Goal: Task Accomplishment & Management: Manage account settings

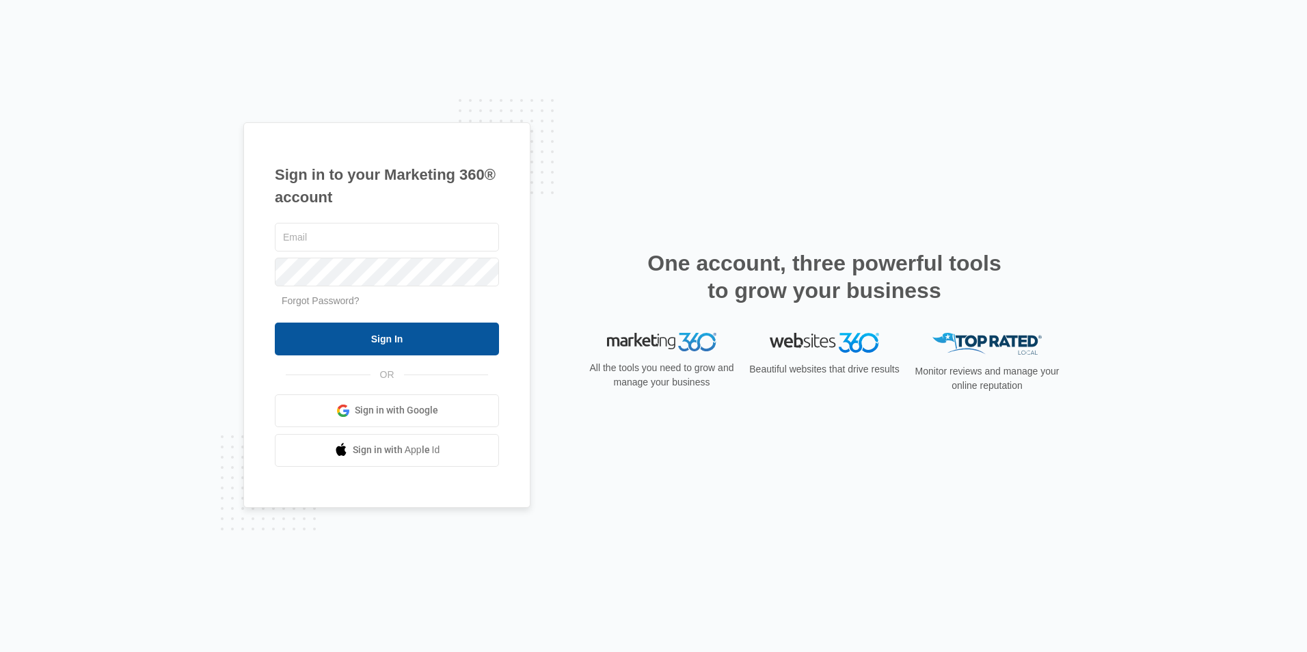
type input "[EMAIL_ADDRESS][DOMAIN_NAME]"
click at [398, 338] on input "Sign In" at bounding box center [387, 339] width 224 height 33
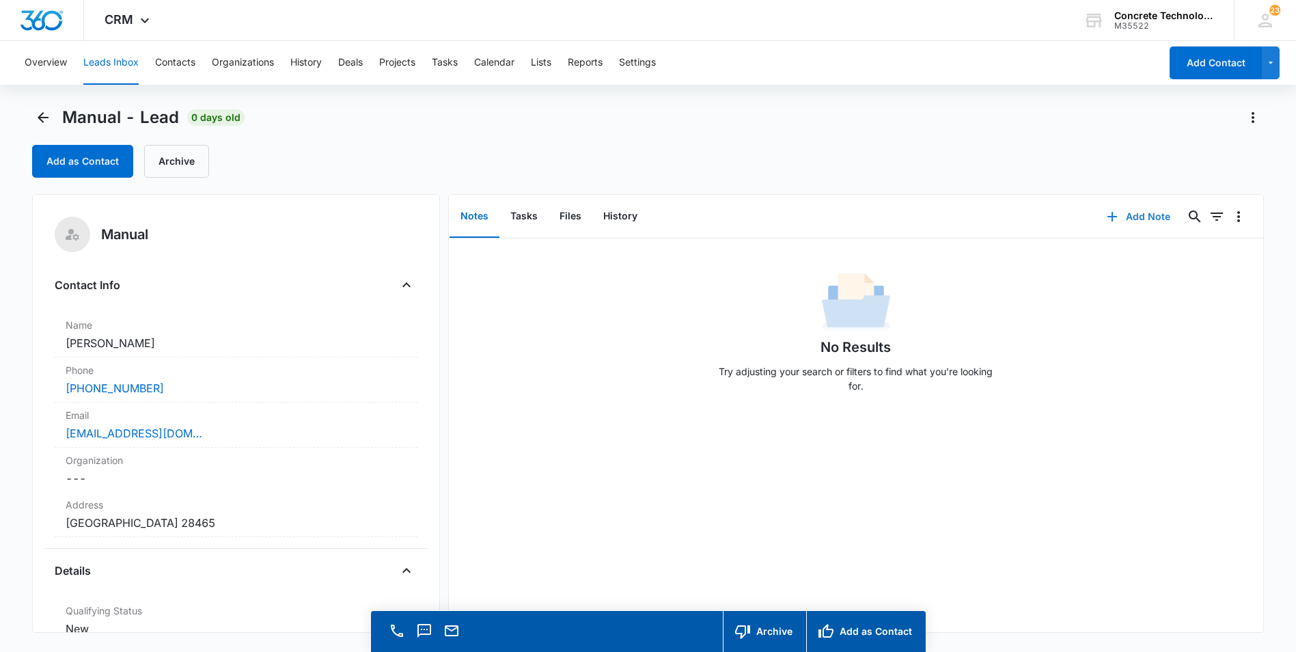
click at [1125, 215] on button "Add Note" at bounding box center [1138, 216] width 91 height 33
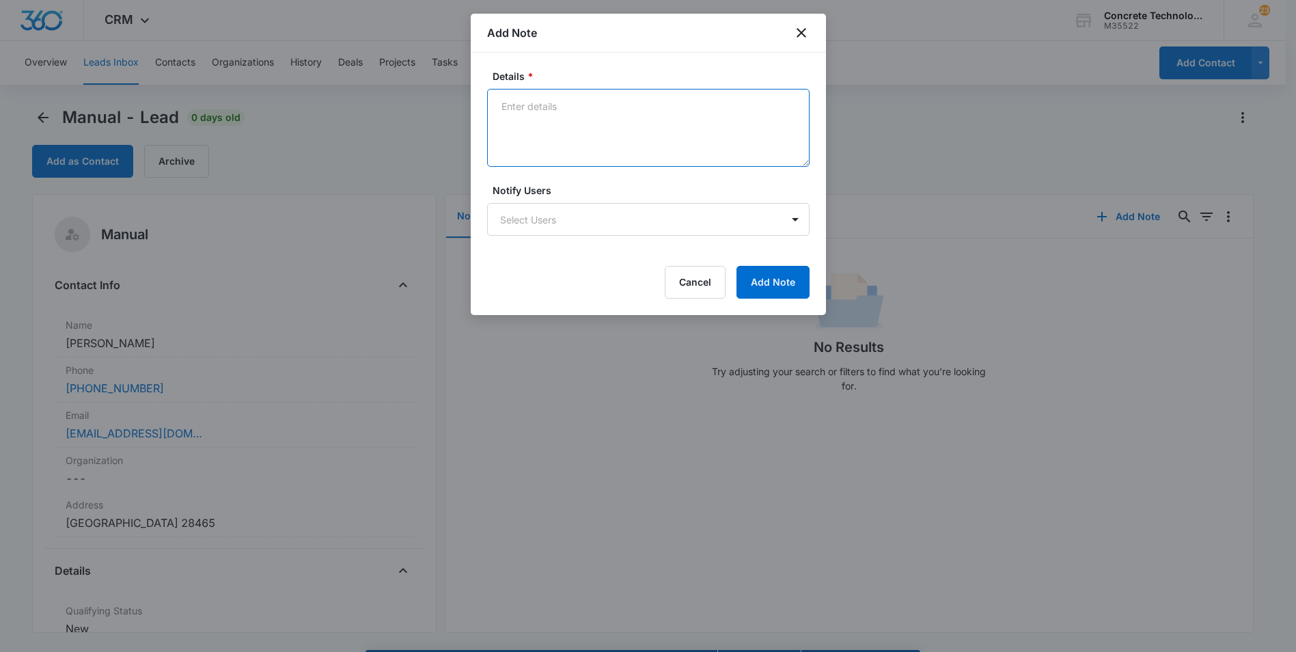
click at [502, 101] on textarea "Details *" at bounding box center [648, 128] width 323 height 78
type textarea "Going out of town. call Thurs afternoon"
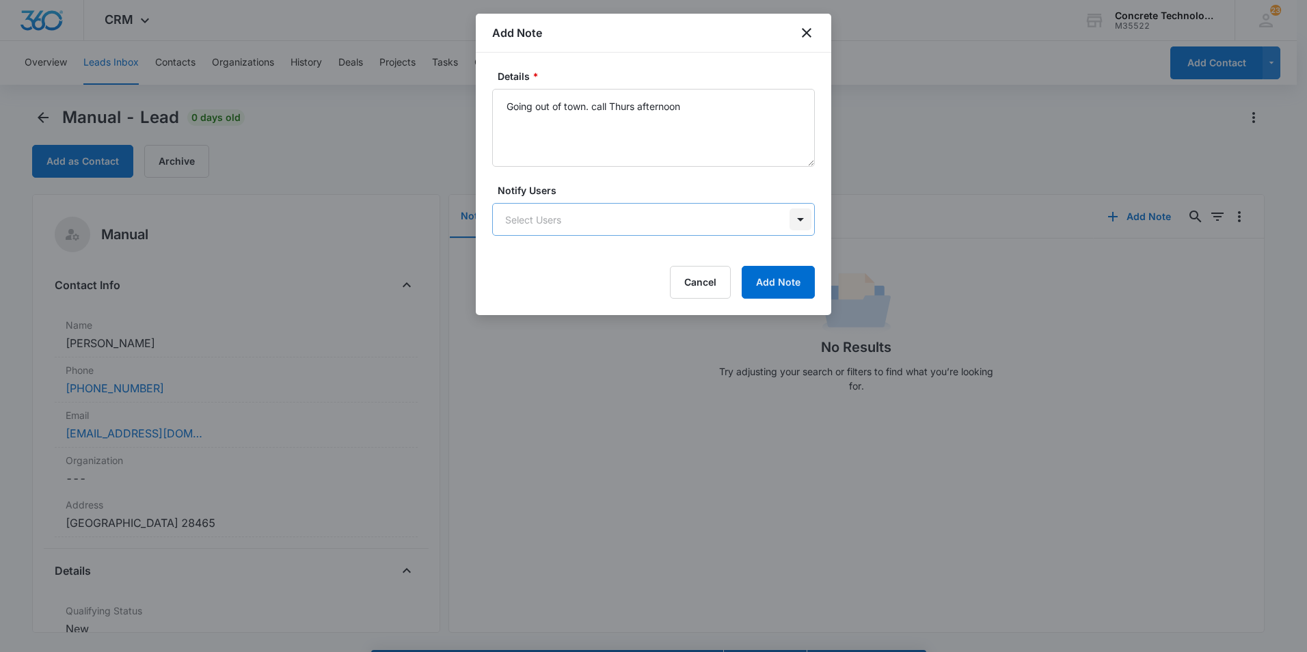
click at [798, 219] on body "CRM Apps Reputation Websites Forms CRM Email Social Content Ads Intelligence Fi…" at bounding box center [653, 345] width 1307 height 691
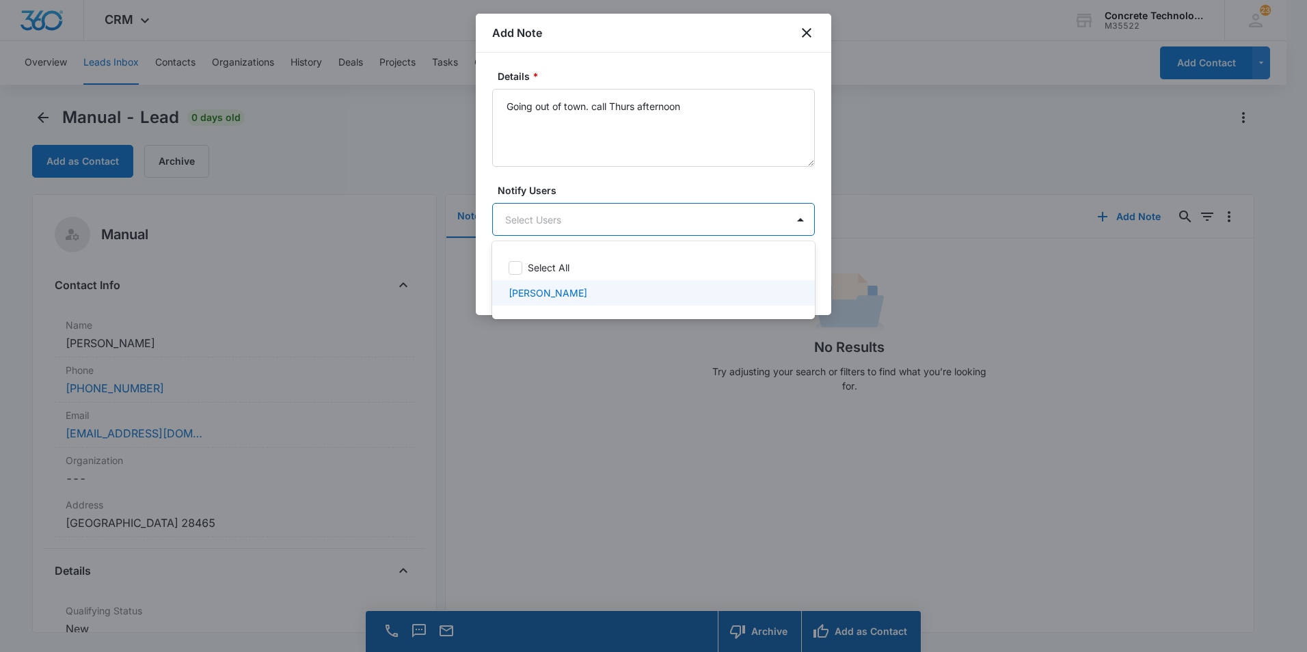
click at [549, 296] on p "[PERSON_NAME]" at bounding box center [547, 293] width 79 height 14
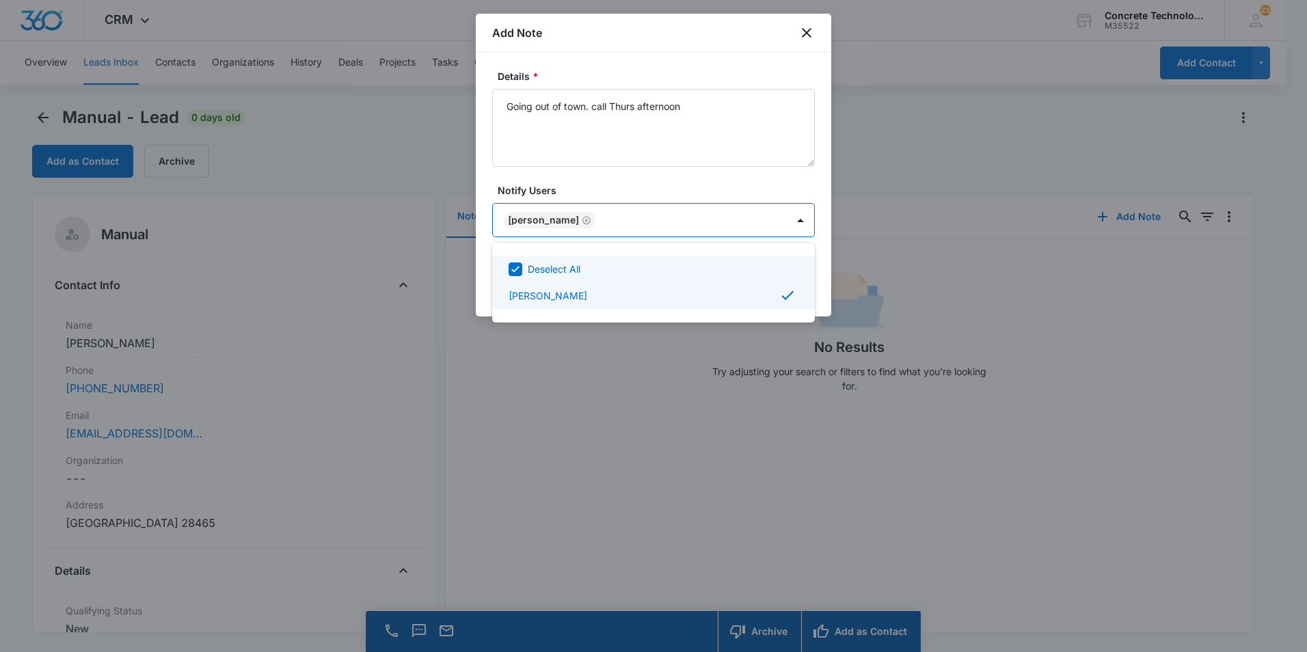
click at [712, 223] on div at bounding box center [653, 326] width 1307 height 652
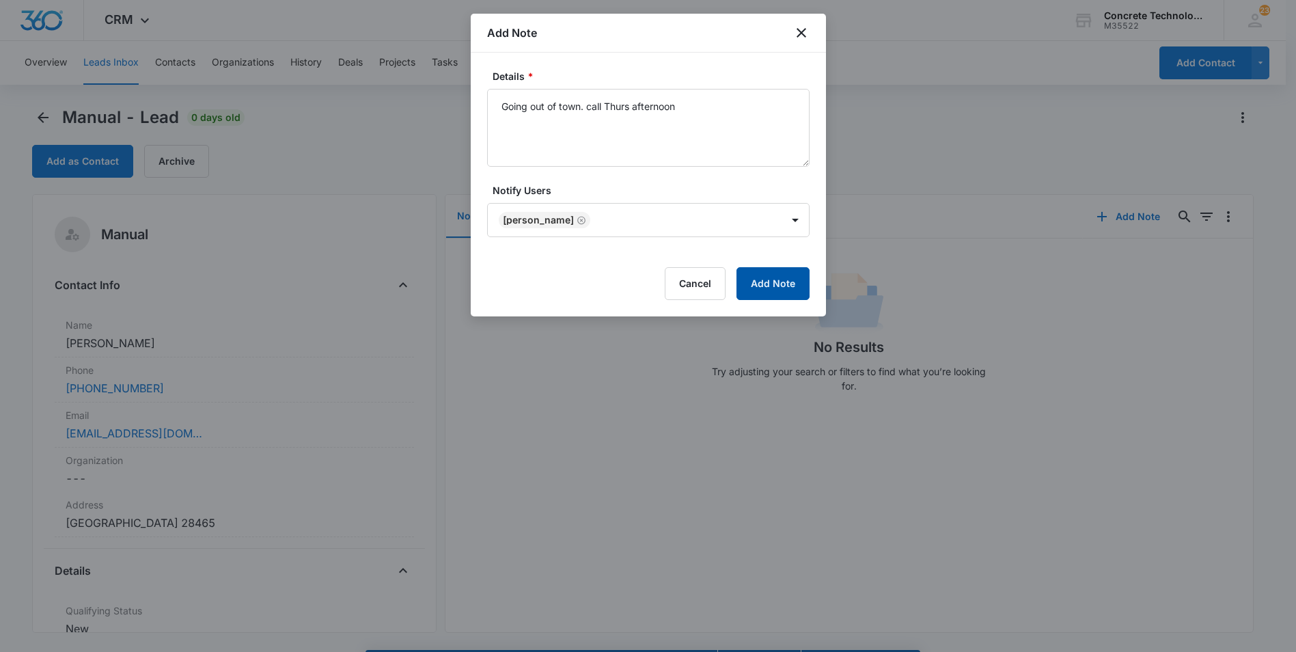
click at [774, 279] on button "Add Note" at bounding box center [773, 283] width 73 height 33
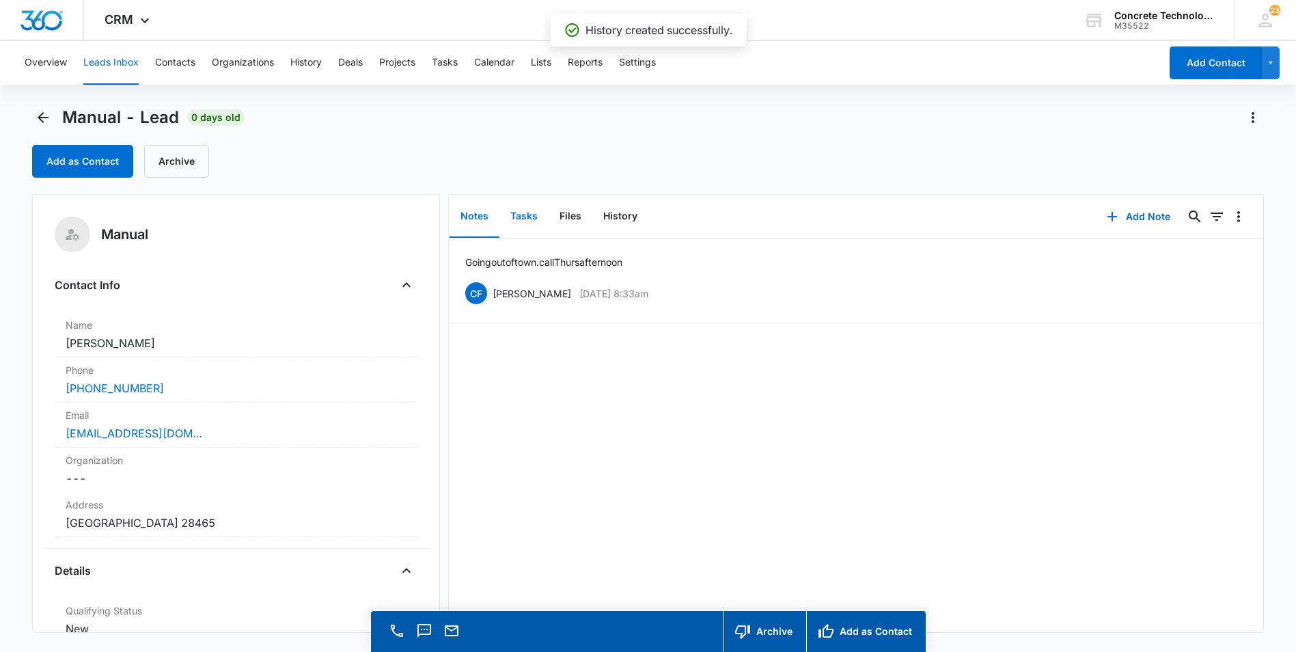
click at [523, 214] on button "Tasks" at bounding box center [524, 216] width 49 height 42
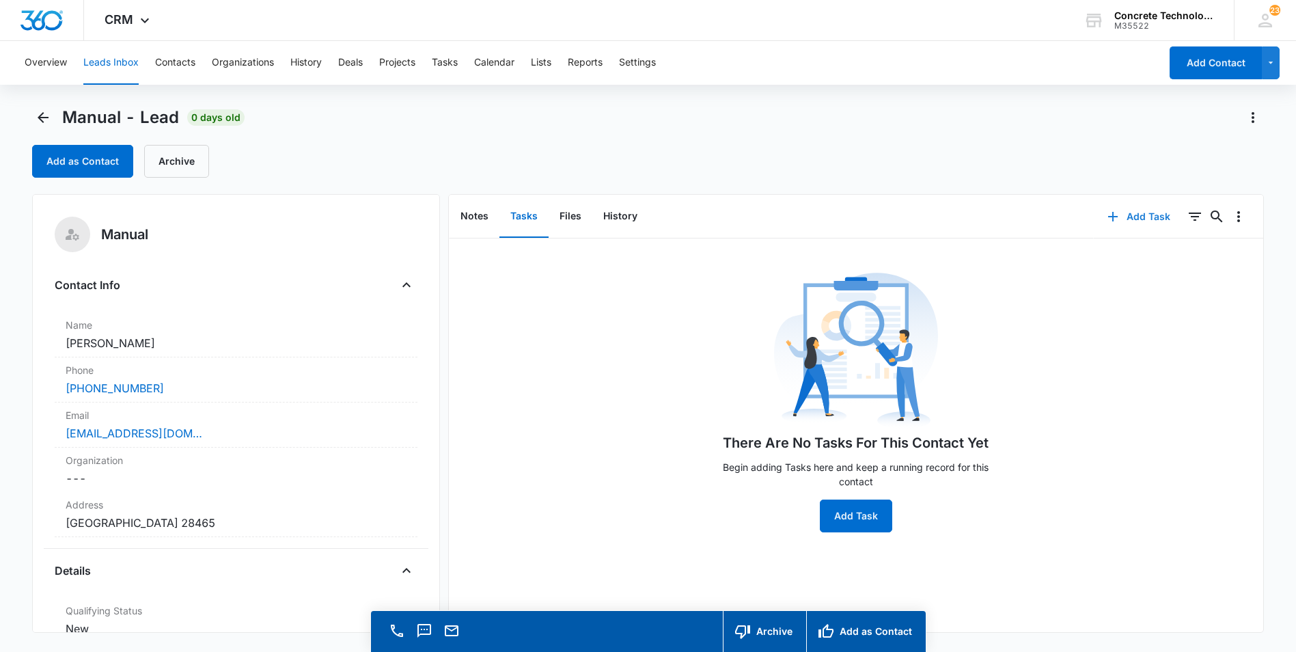
click at [1123, 219] on button "Add Task" at bounding box center [1139, 216] width 90 height 33
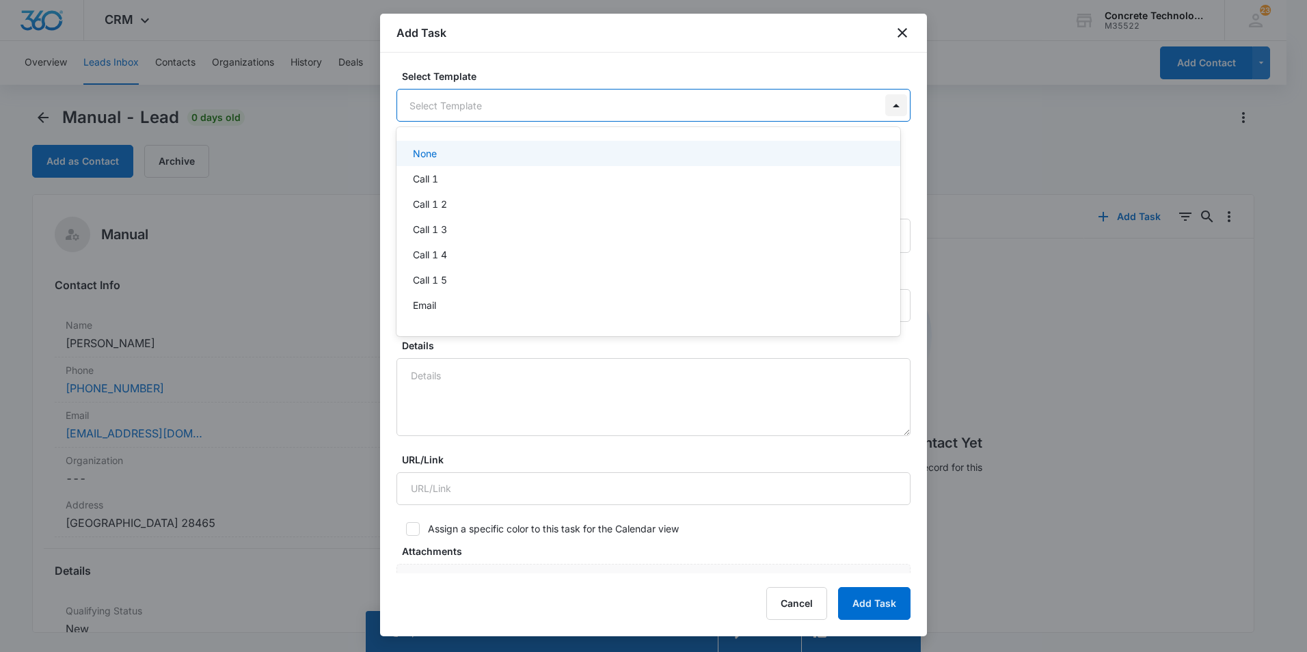
click at [880, 105] on body "CRM Apps Reputation Websites Forms CRM Email Social Content Ads Intelligence Fi…" at bounding box center [653, 326] width 1307 height 652
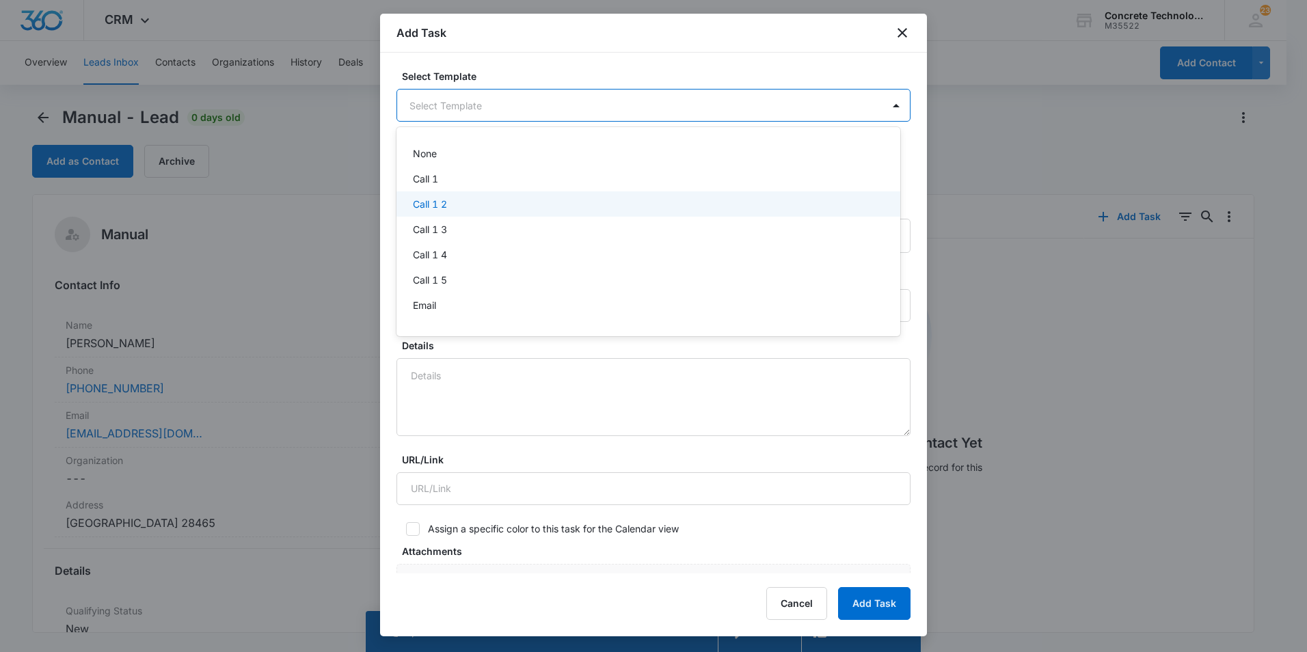
click at [435, 201] on p "Call 1 2" at bounding box center [430, 204] width 34 height 14
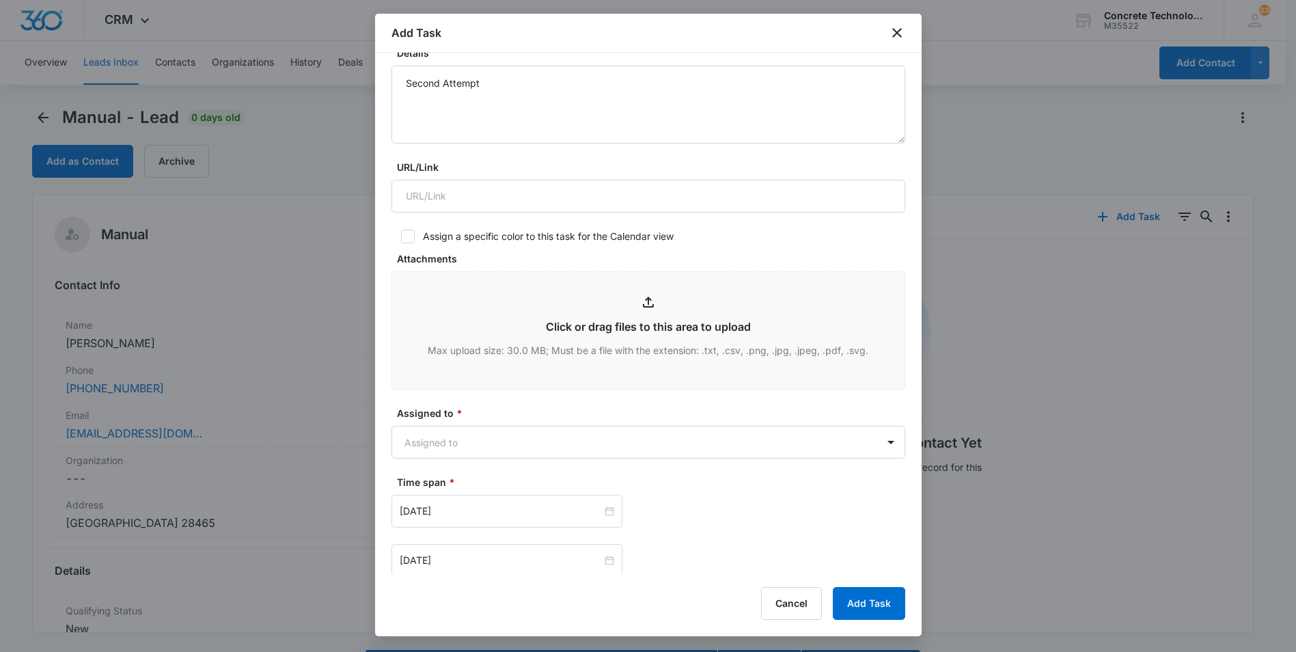
scroll to position [342, 0]
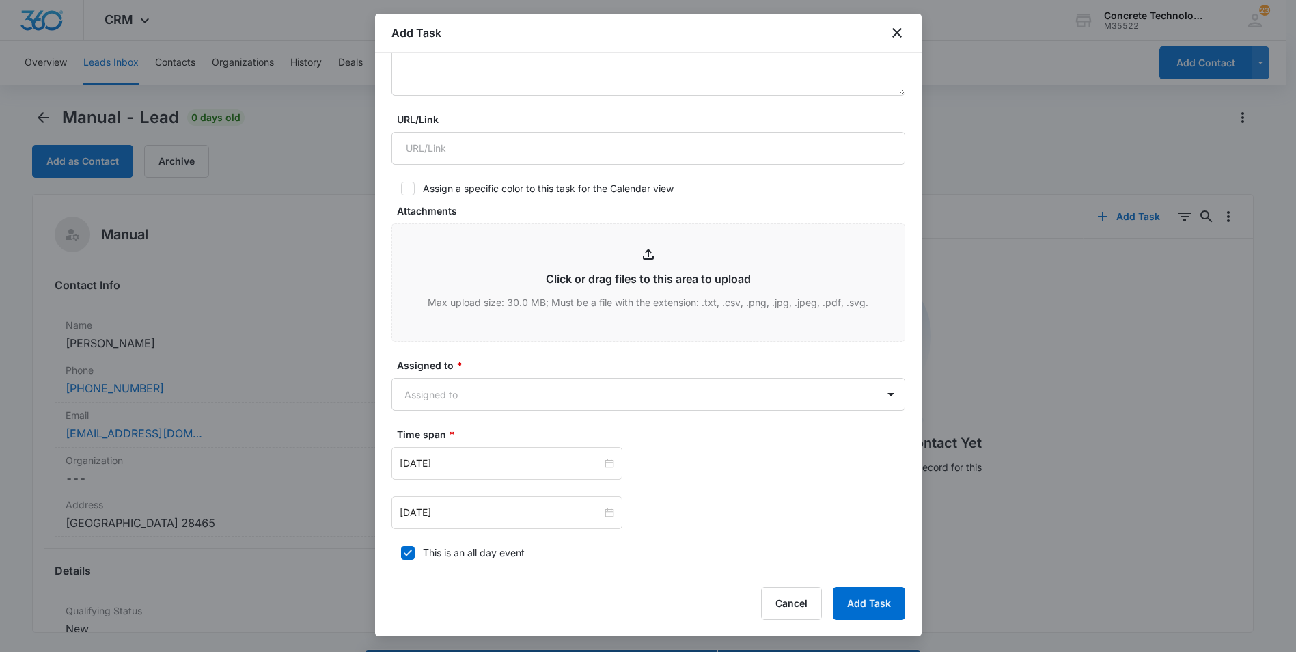
click at [560, 364] on label "Assigned to *" at bounding box center [654, 365] width 514 height 14
click at [560, 384] on body "CRM Apps Reputation Websites Forms CRM Email Social Content Ads Intelligence Fi…" at bounding box center [648, 345] width 1296 height 691
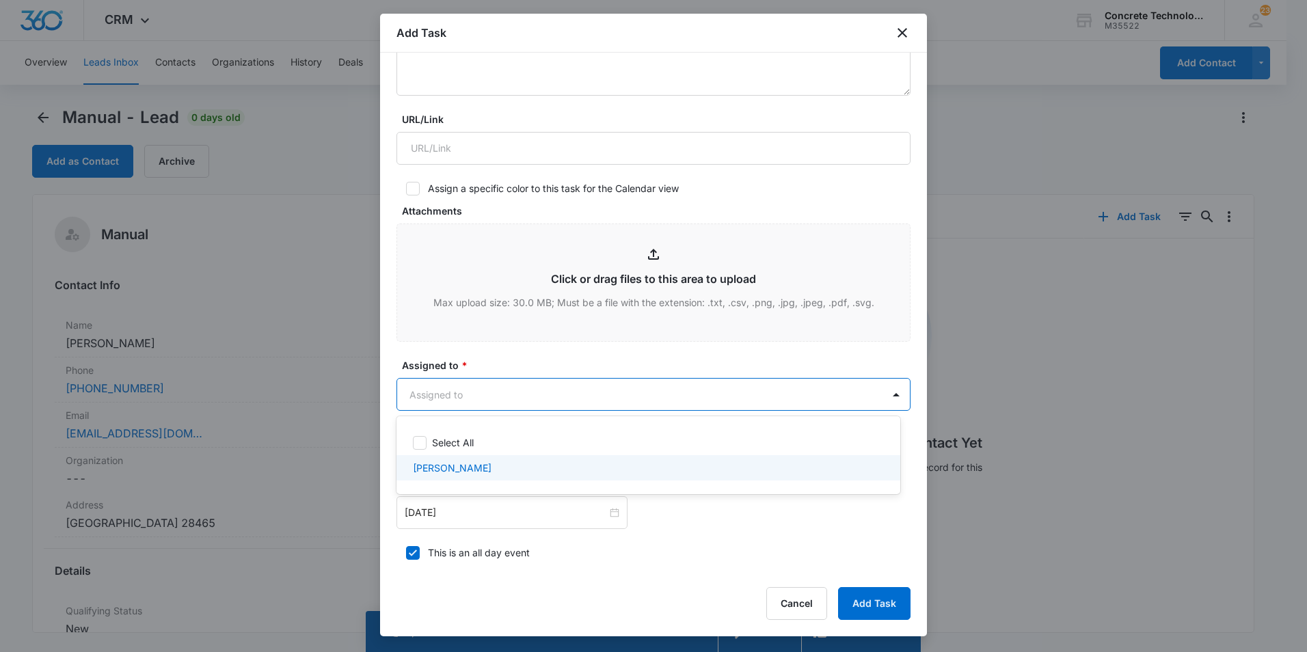
click at [418, 466] on p "[PERSON_NAME]" at bounding box center [452, 468] width 79 height 14
checkbox input "true"
drag, startPoint x: 923, startPoint y: 435, endPoint x: 916, endPoint y: 506, distance: 70.7
click at [916, 506] on div at bounding box center [653, 326] width 1307 height 652
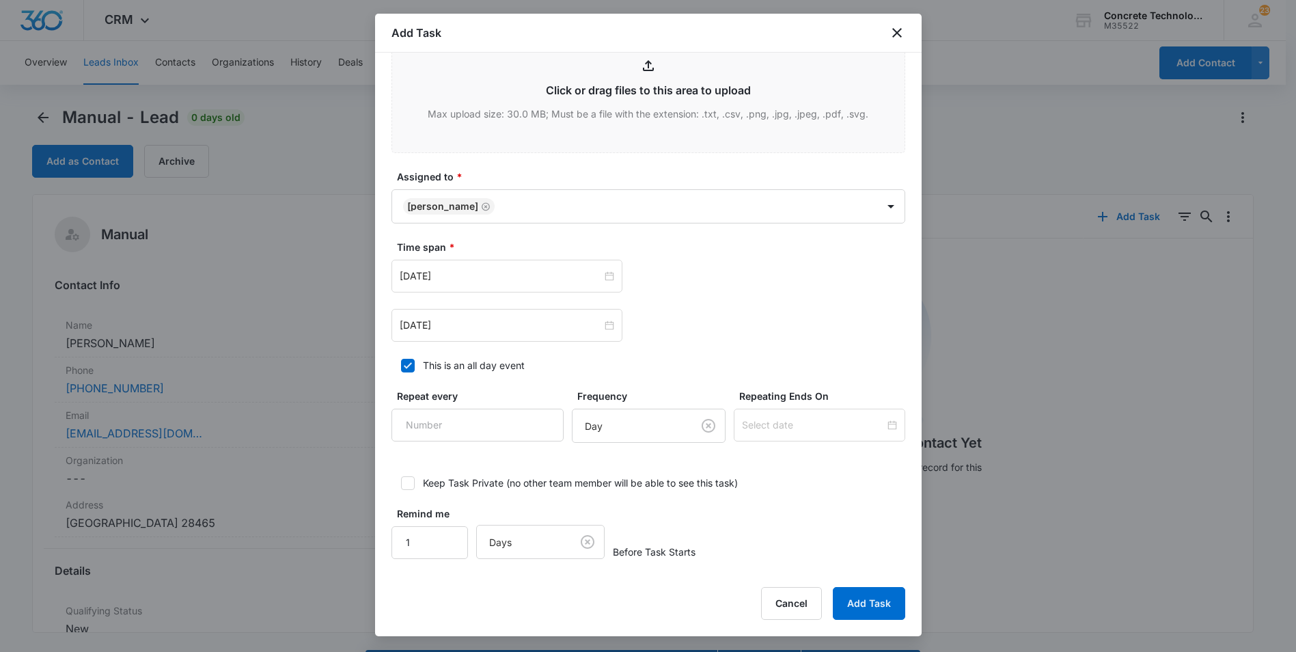
scroll to position [532, 0]
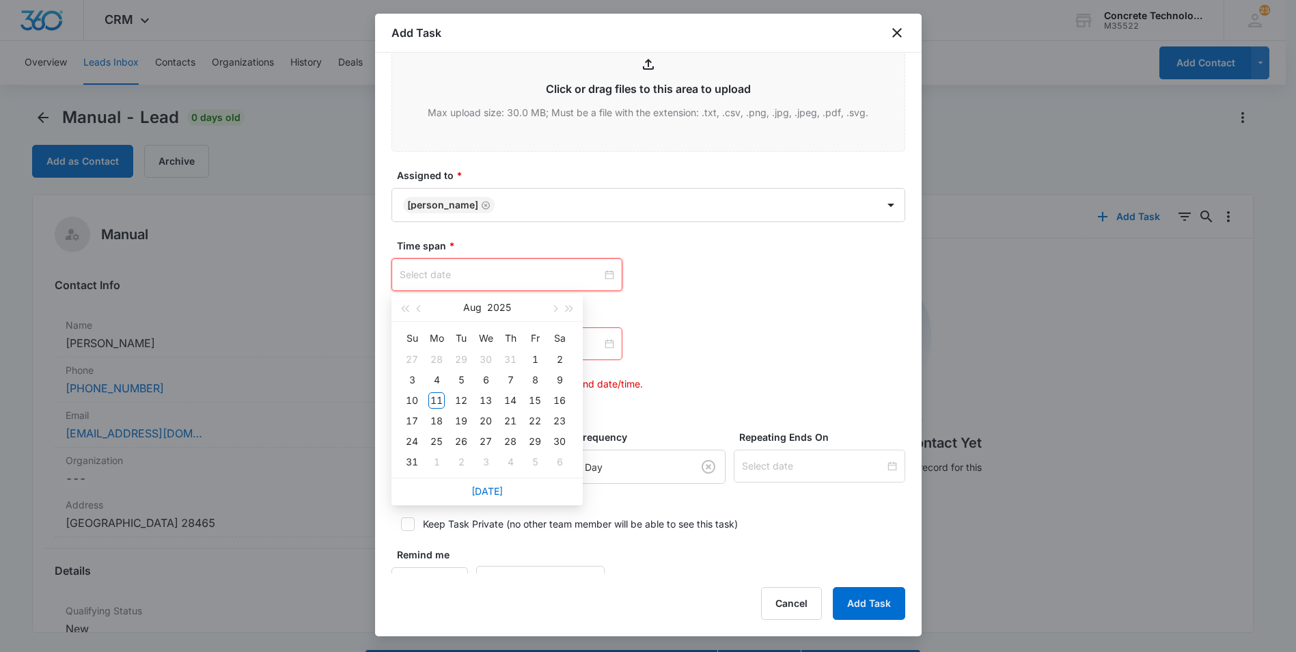
click at [569, 269] on input at bounding box center [501, 274] width 202 height 15
type input "[DATE]"
click at [512, 399] on div "14" at bounding box center [510, 400] width 16 height 16
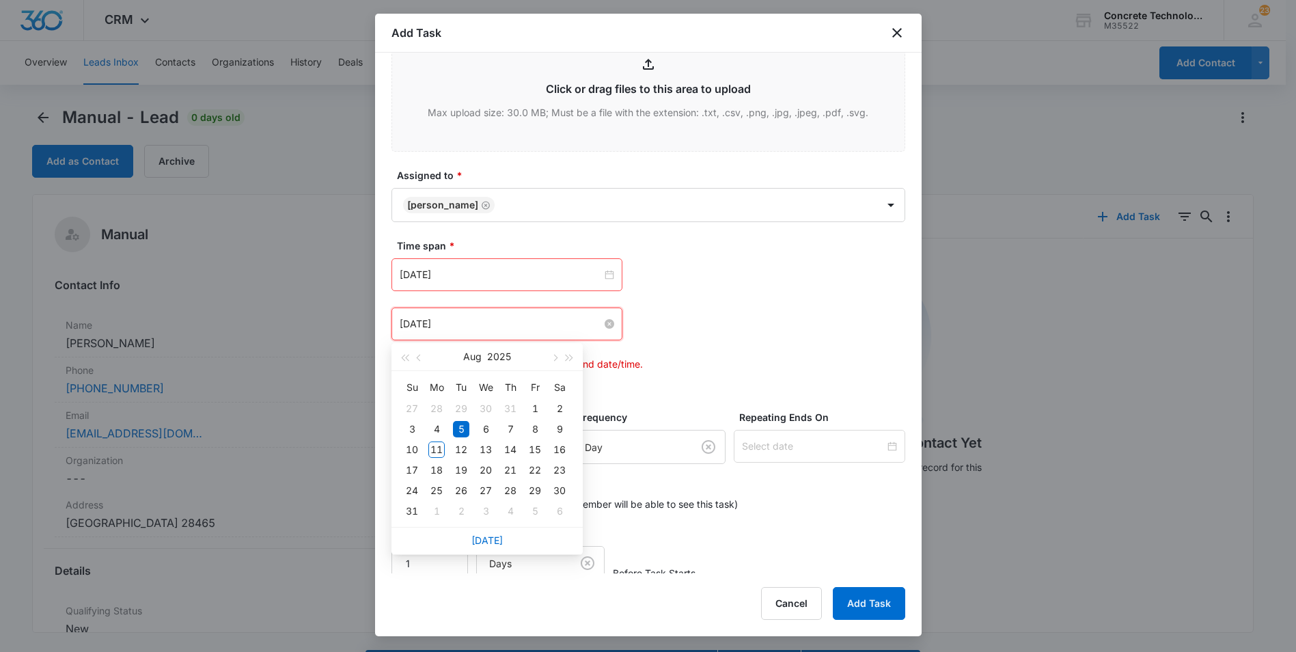
click at [558, 319] on input "[DATE]" at bounding box center [501, 323] width 202 height 15
type input "[DATE]"
click at [535, 450] on div "15" at bounding box center [535, 449] width 16 height 16
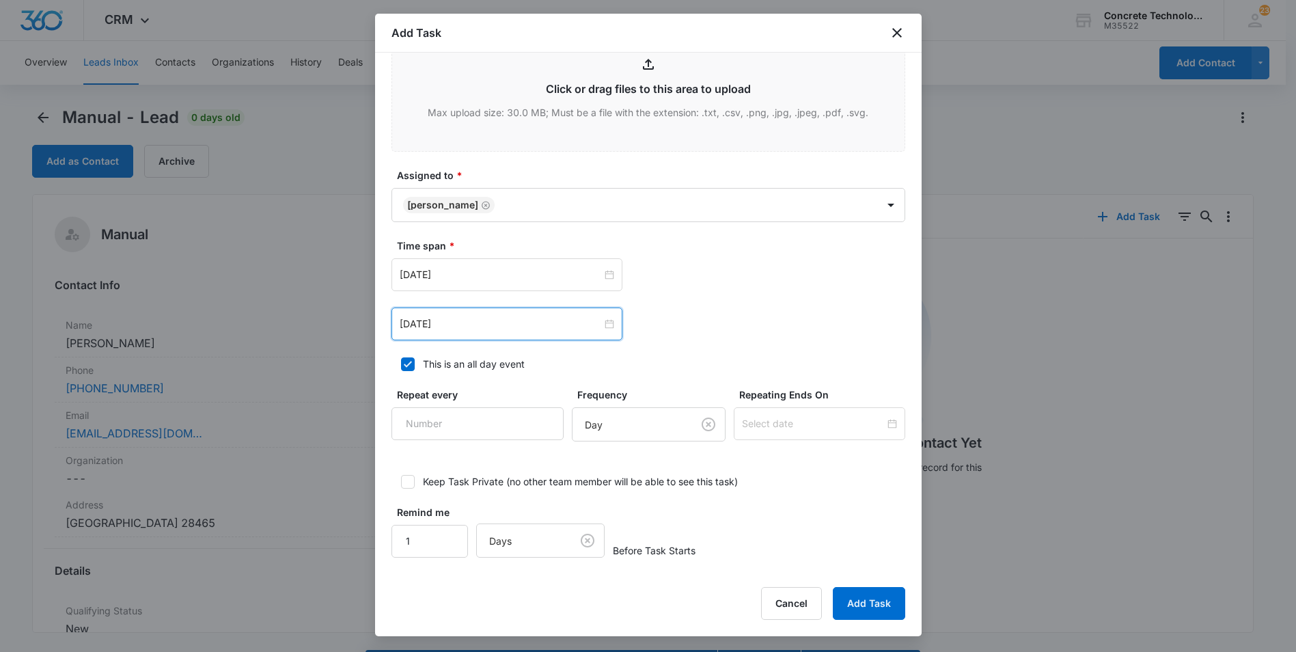
click at [407, 364] on icon at bounding box center [408, 364] width 8 height 6
click at [401, 364] on input "This is an all day event" at bounding box center [397, 364] width 10 height 10
checkbox input "false"
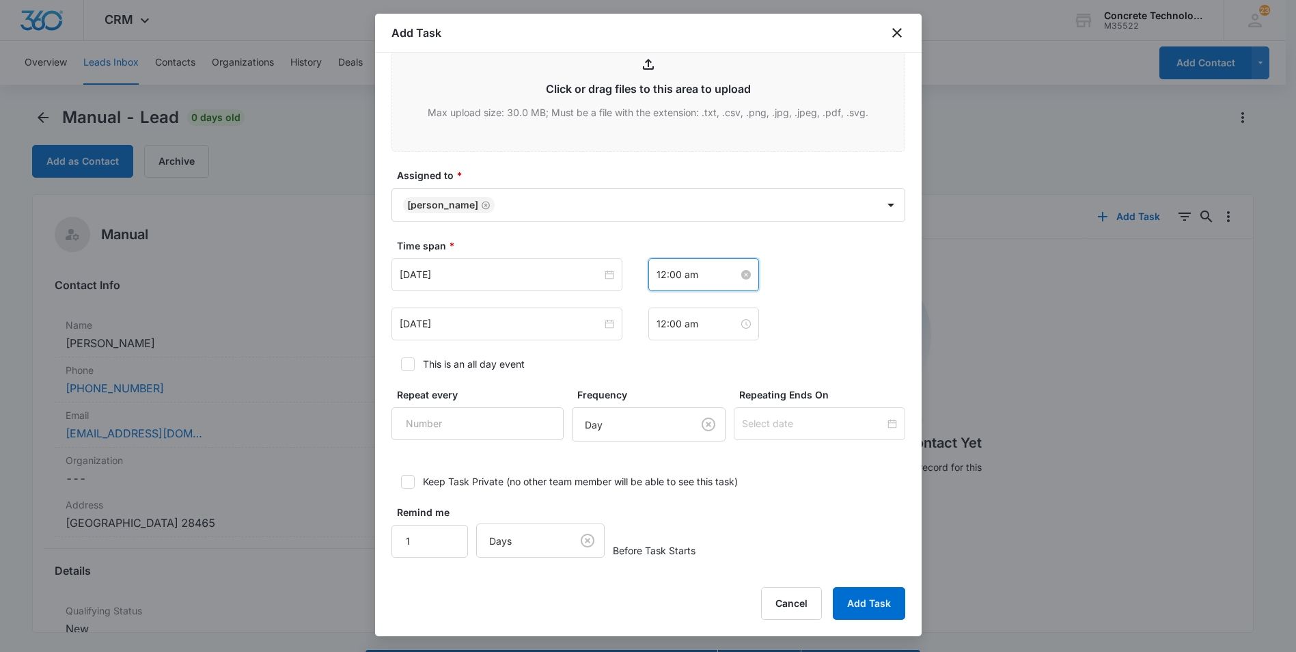
click at [722, 275] on input "12:00 am" at bounding box center [698, 274] width 82 height 15
click at [733, 323] on div "PM" at bounding box center [739, 325] width 38 height 19
click at [659, 361] on div "03" at bounding box center [662, 363] width 38 height 19
type input "3:00 pm"
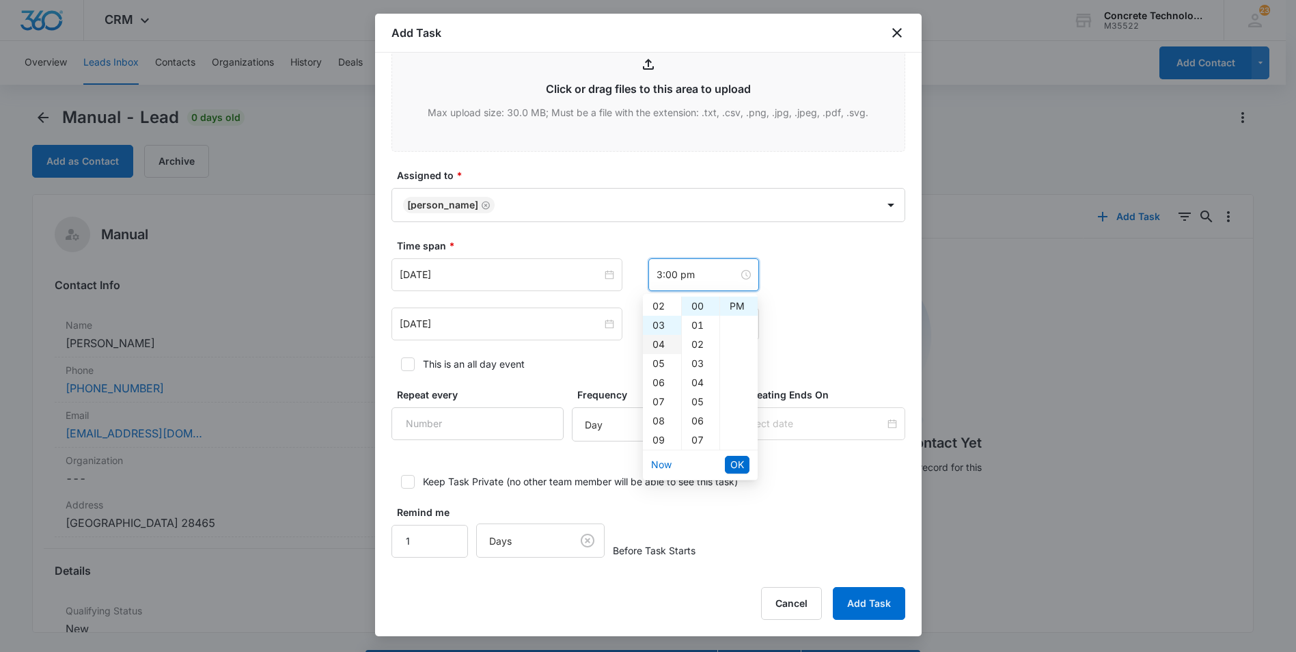
scroll to position [57, 0]
click at [743, 461] on span "OK" at bounding box center [738, 464] width 14 height 15
click at [724, 329] on input "12:00 am" at bounding box center [698, 323] width 82 height 15
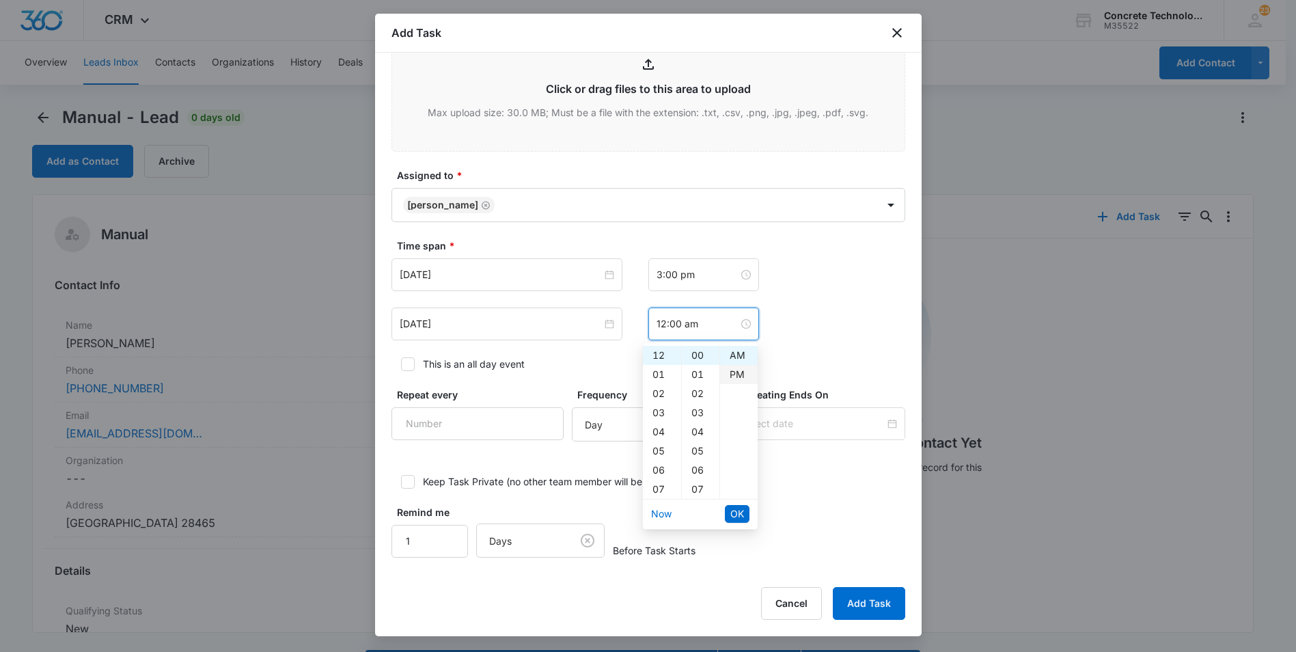
click at [731, 371] on div "PM" at bounding box center [739, 374] width 38 height 19
click at [662, 431] on div "04" at bounding box center [662, 431] width 38 height 19
type input "4:00 pm"
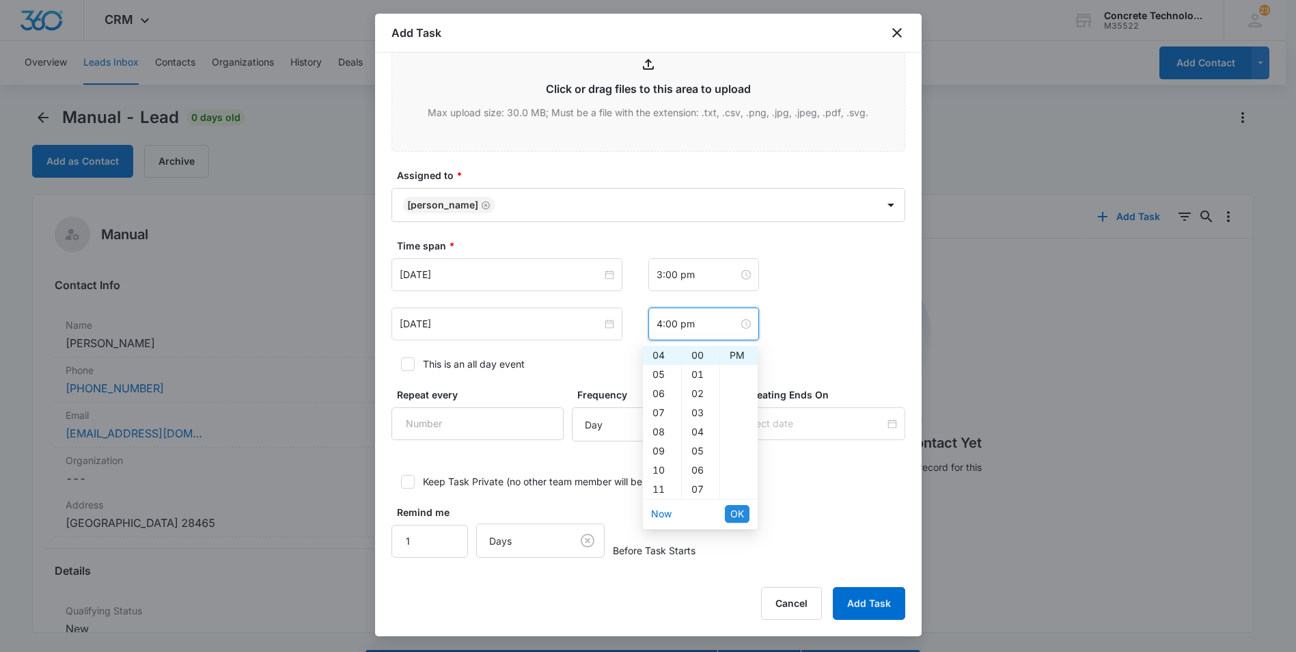
click at [738, 514] on span "OK" at bounding box center [738, 513] width 14 height 15
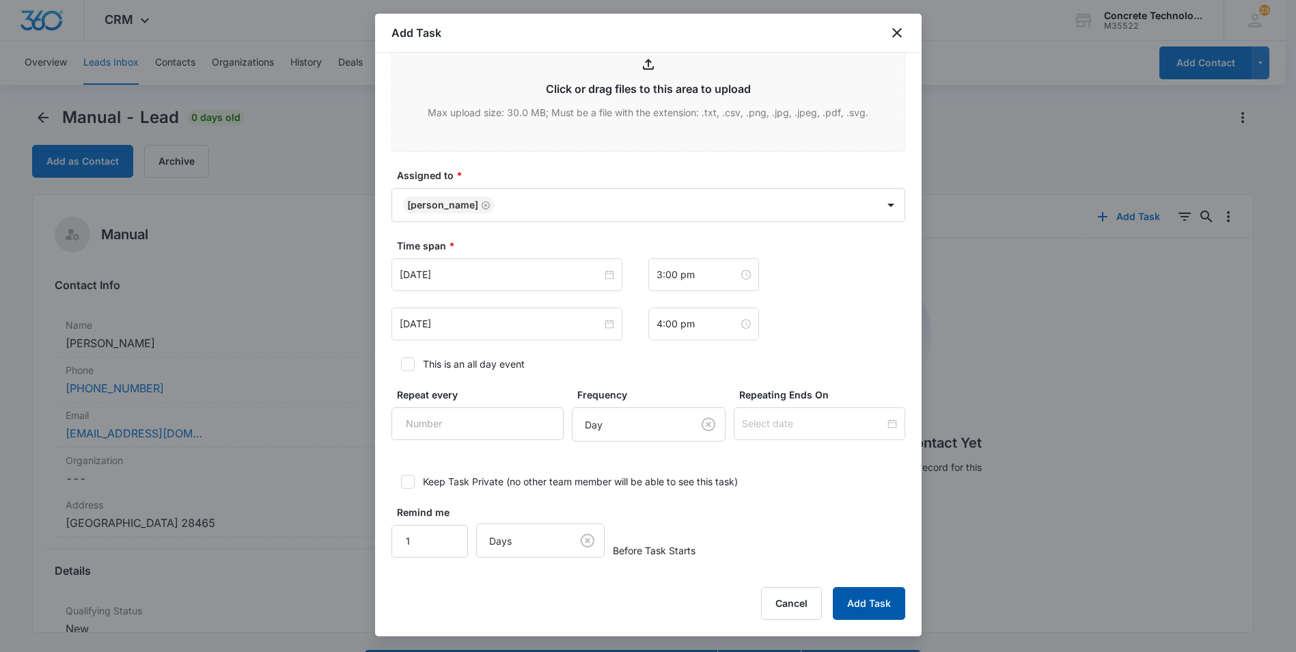
click at [862, 601] on button "Add Task" at bounding box center [869, 603] width 72 height 33
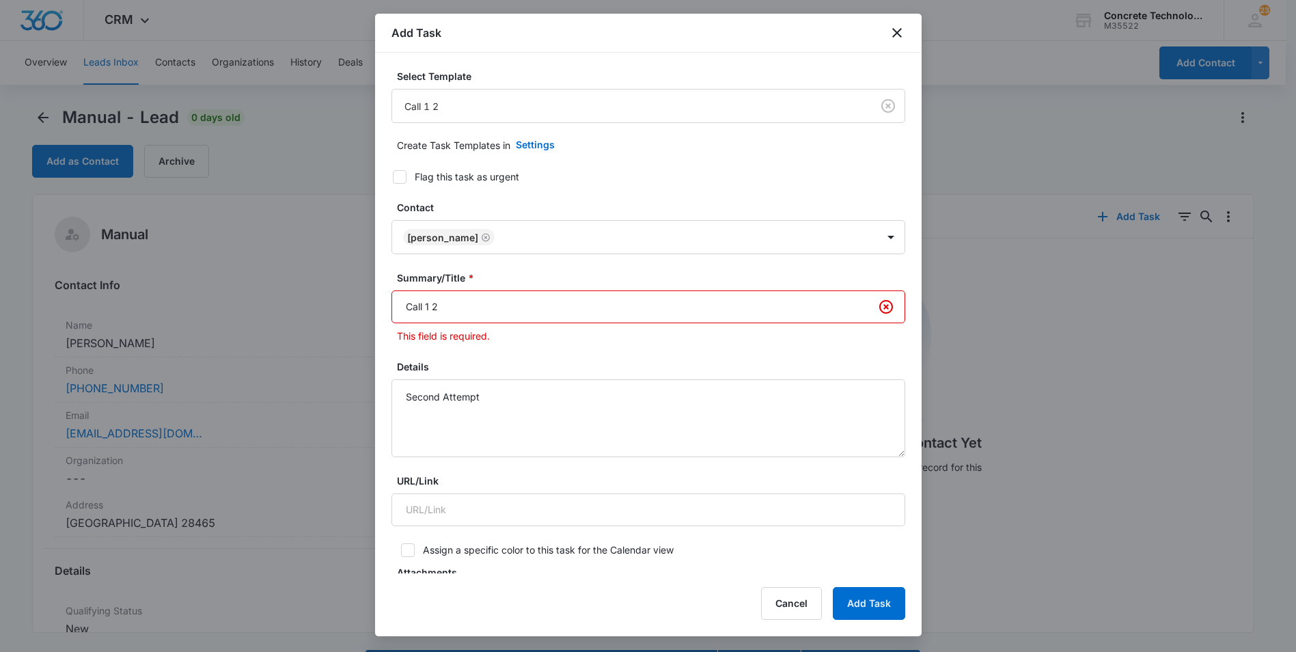
click at [431, 306] on input "Call 1 2" at bounding box center [649, 306] width 514 height 33
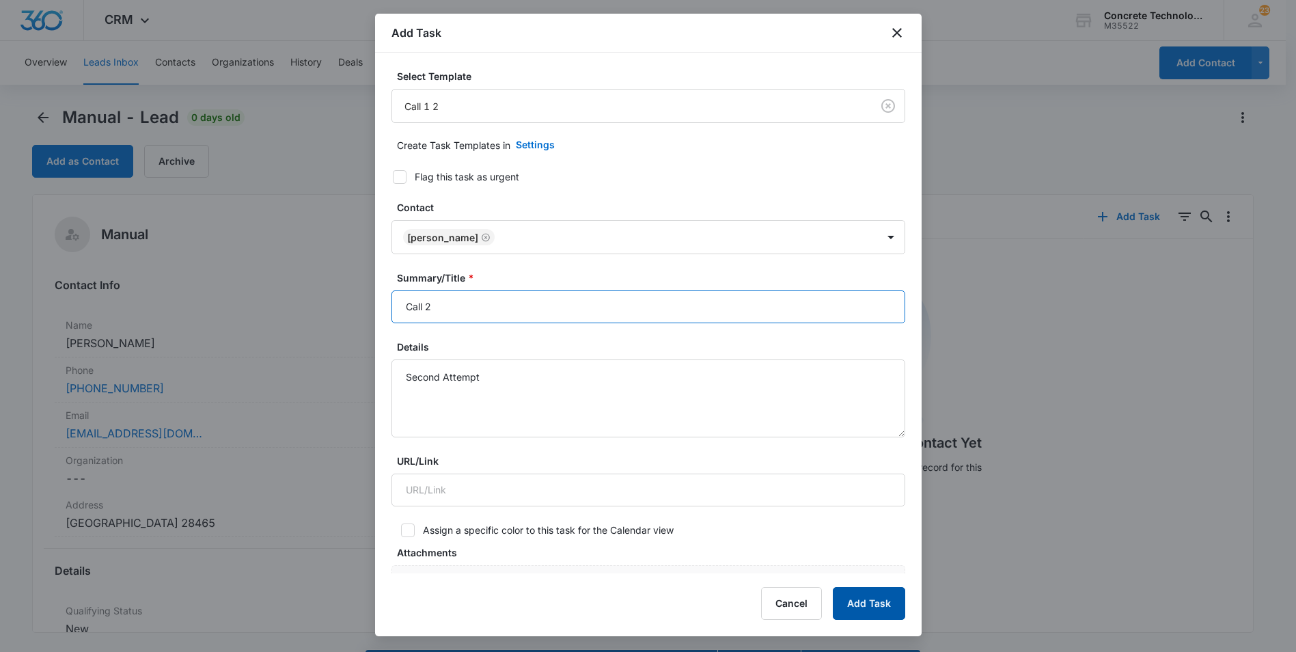
type input "Call 2"
click at [858, 600] on button "Add Task" at bounding box center [869, 603] width 72 height 33
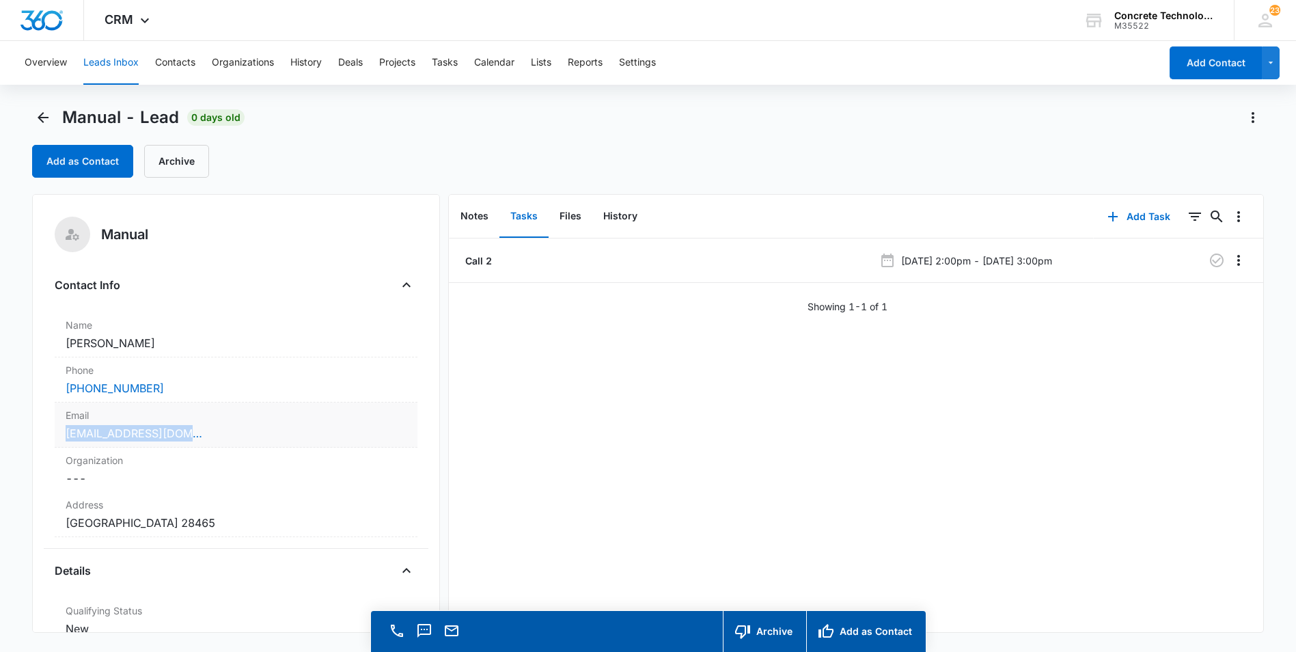
drag, startPoint x: 62, startPoint y: 431, endPoint x: 208, endPoint y: 433, distance: 146.3
click at [208, 433] on div "Email Cancel Save Changes [EMAIL_ADDRESS][DOMAIN_NAME]" at bounding box center [236, 425] width 363 height 45
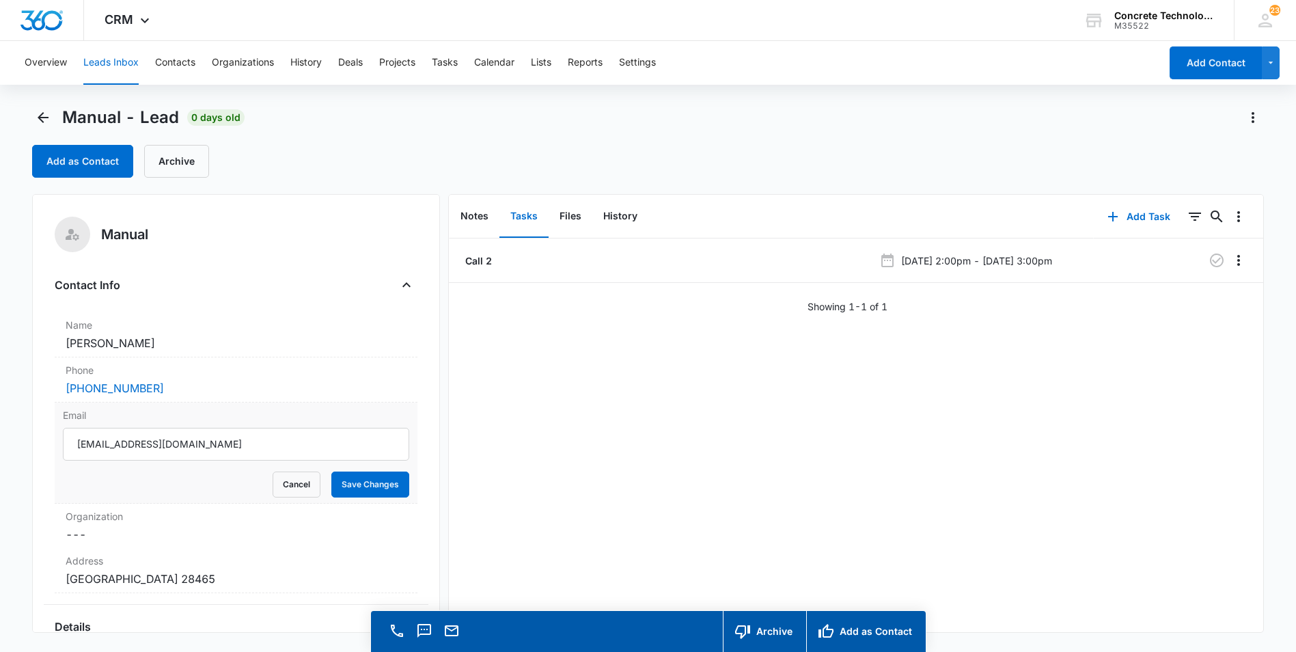
click at [573, 531] on div "Call 2 [DATE] 2:00pm - [DATE] 3:00pm Showing 1-1 of 1" at bounding box center [856, 436] width 814 height 394
click at [141, 444] on input "[EMAIL_ADDRESS][DOMAIN_NAME]" at bounding box center [236, 444] width 346 height 33
click at [176, 451] on input "[EMAIL_ADDRESS][DOMAIN_NAME]" at bounding box center [236, 444] width 346 height 33
click at [276, 485] on button "Cancel" at bounding box center [297, 485] width 48 height 26
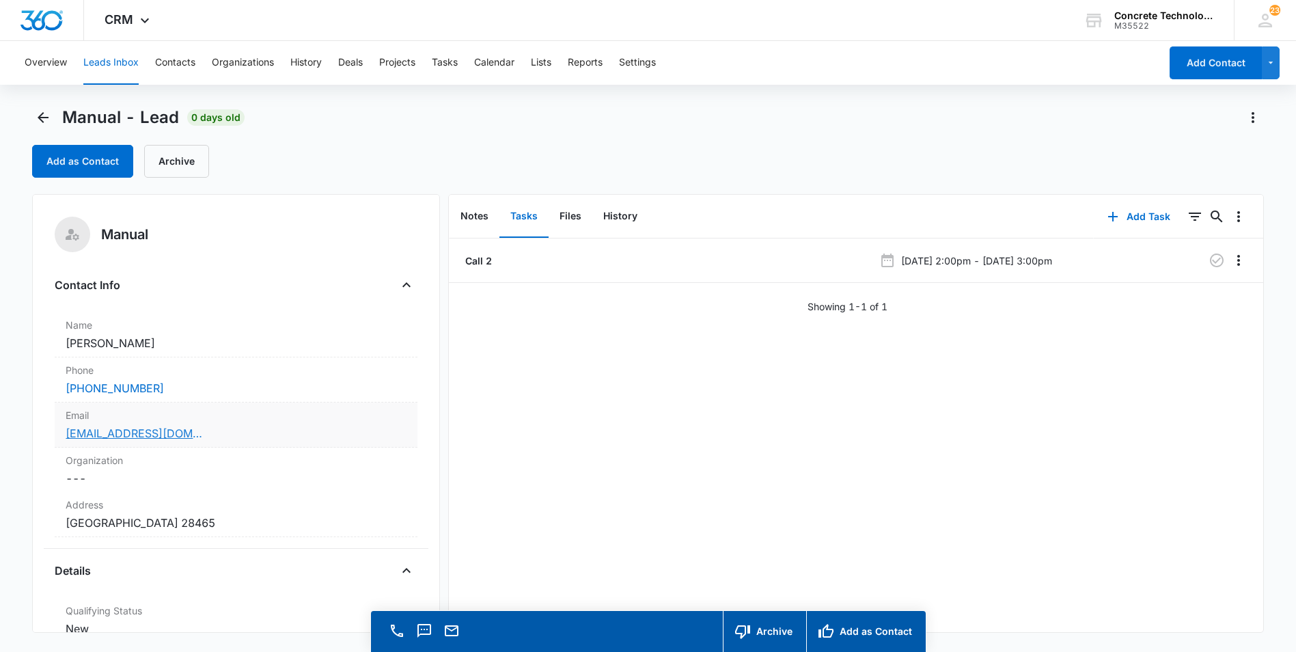
click at [151, 435] on link "[EMAIL_ADDRESS][DOMAIN_NAME]" at bounding box center [134, 433] width 137 height 16
click at [472, 217] on button "Notes" at bounding box center [475, 216] width 50 height 42
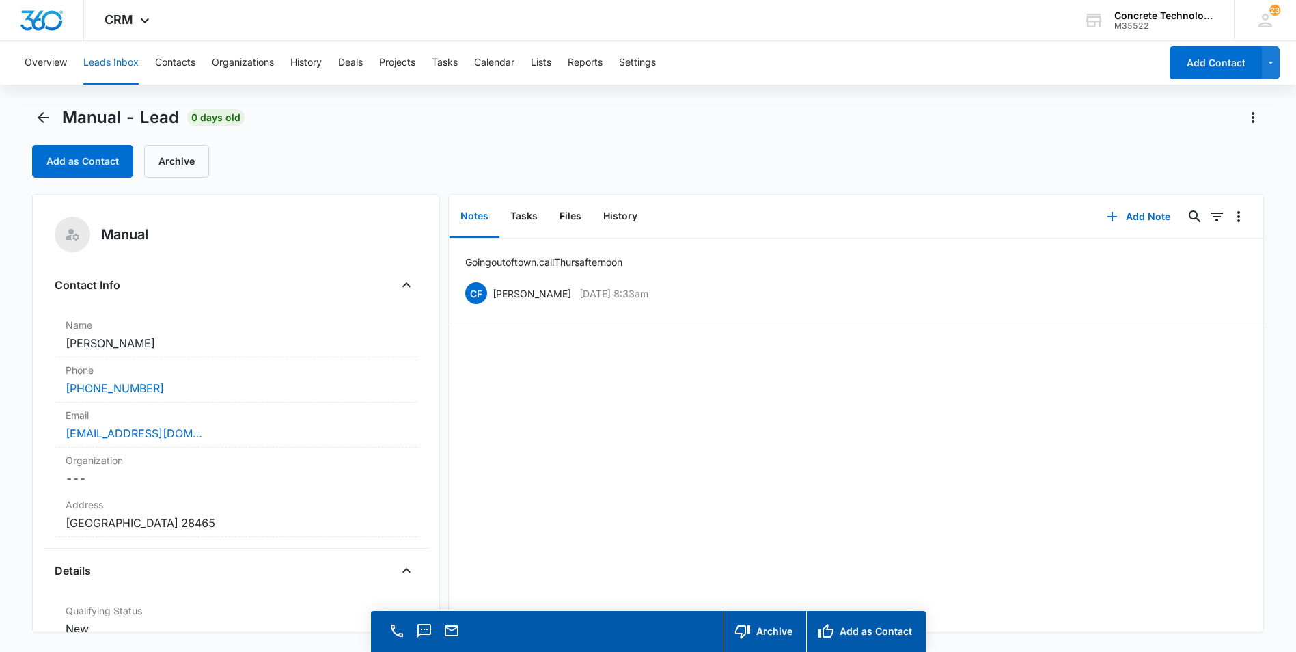
click at [96, 62] on button "Leads Inbox" at bounding box center [110, 63] width 55 height 44
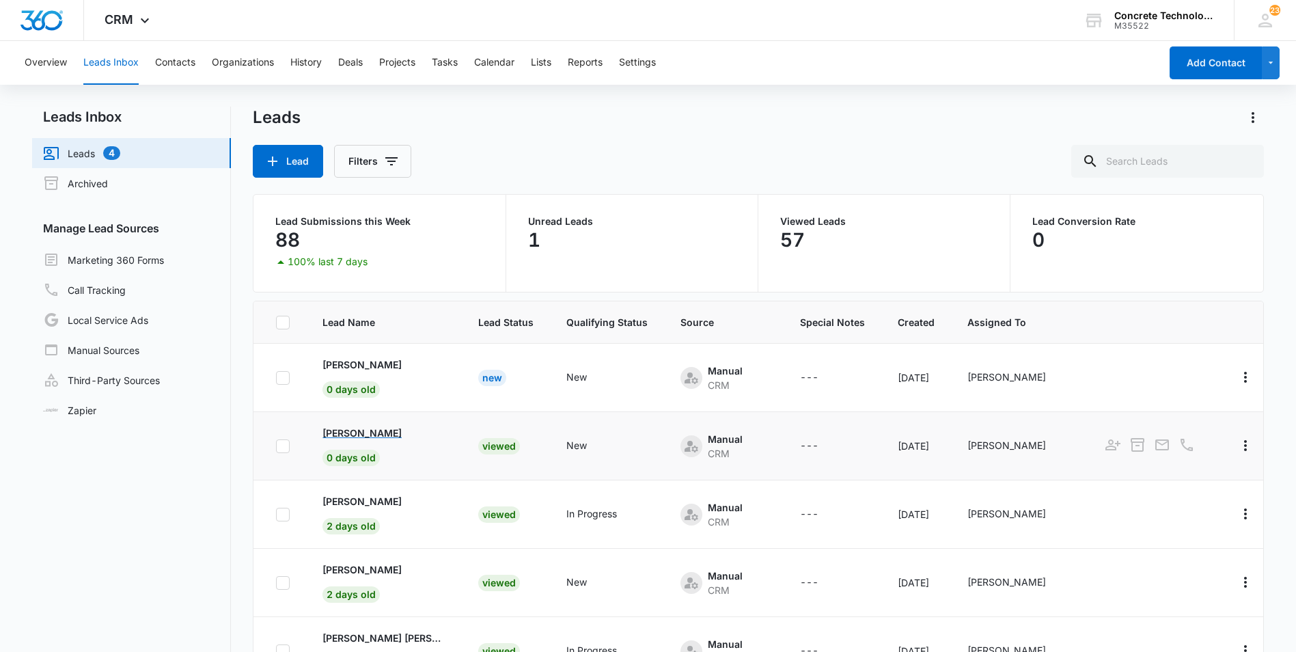
click at [349, 430] on p "[PERSON_NAME]" at bounding box center [362, 433] width 79 height 14
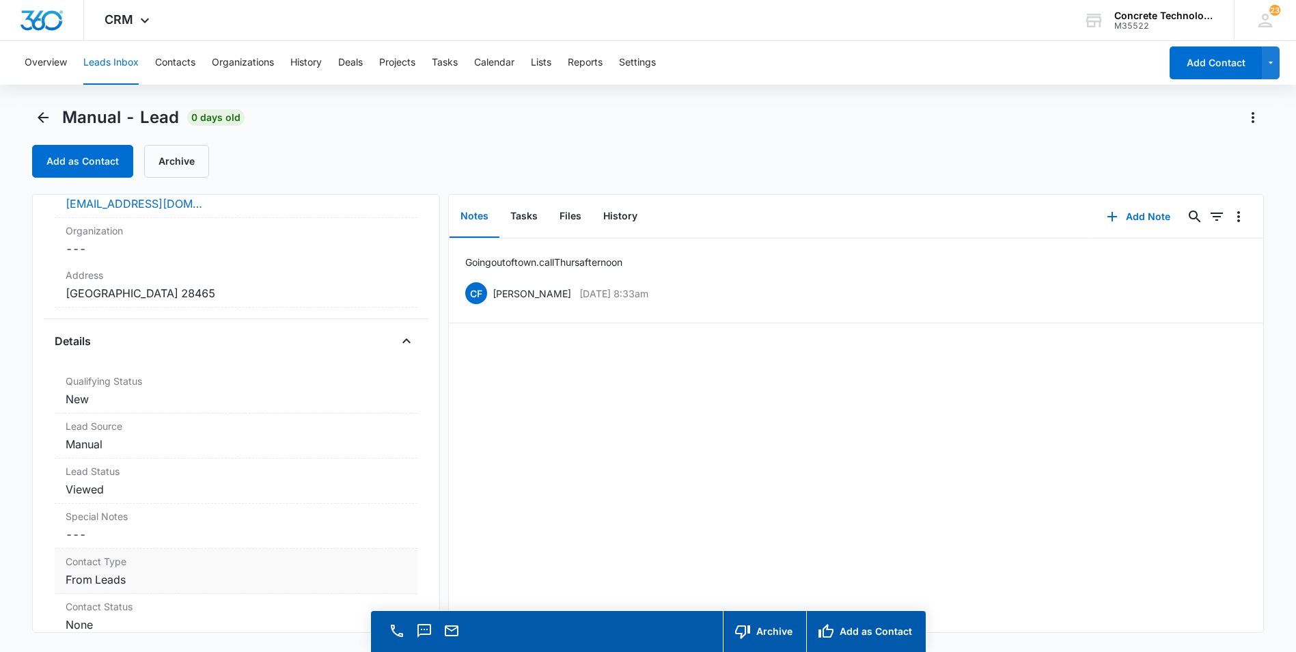
scroll to position [205, 0]
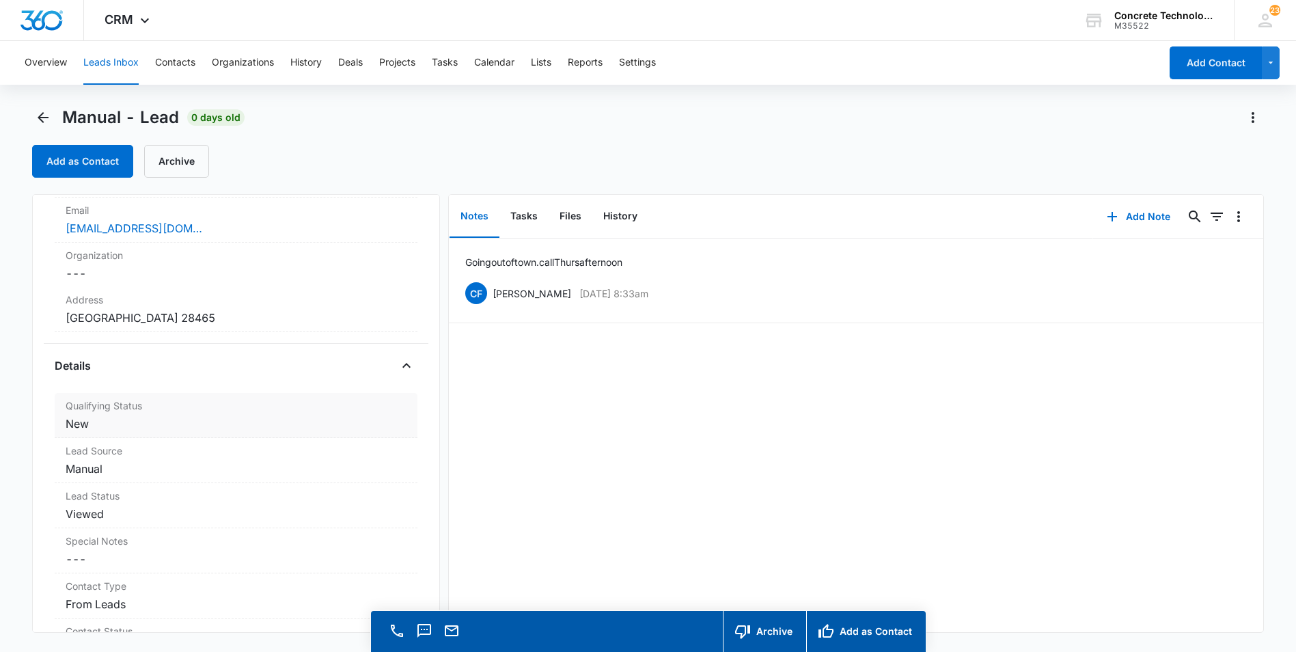
click at [84, 428] on dd "Cancel Save Changes New" at bounding box center [236, 424] width 341 height 16
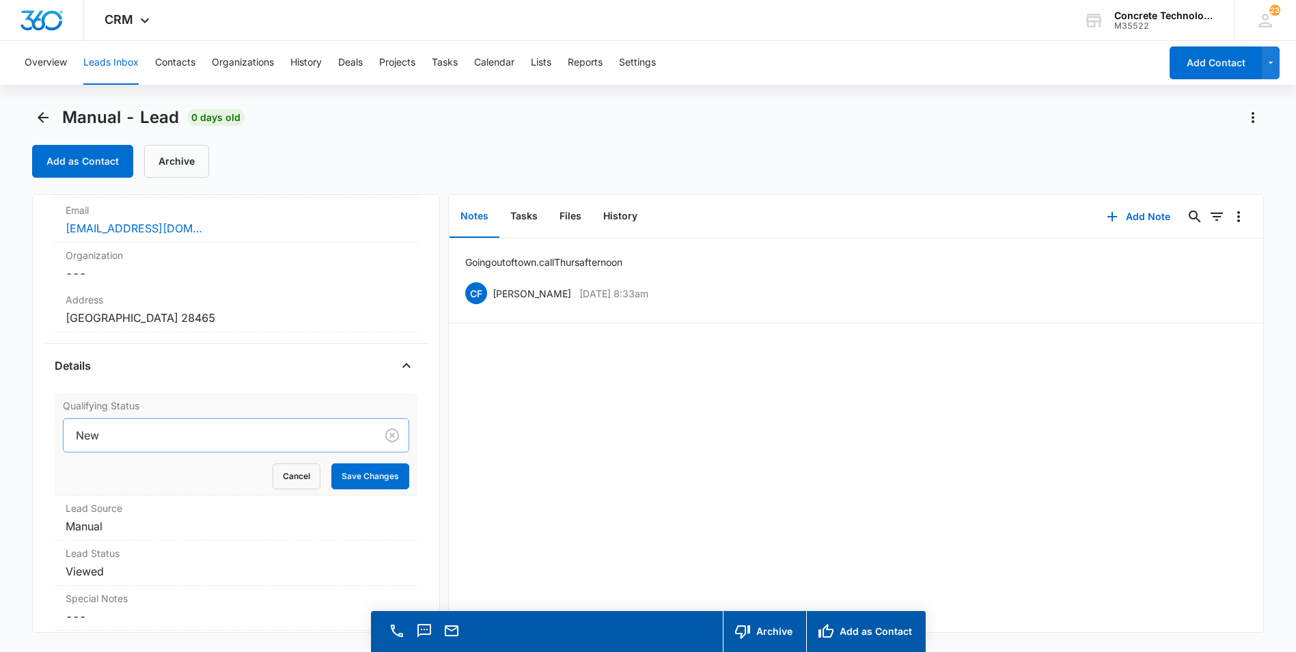
click at [113, 435] on div at bounding box center [217, 435] width 282 height 19
click at [100, 435] on div at bounding box center [217, 435] width 282 height 19
click at [134, 431] on div at bounding box center [217, 435] width 282 height 19
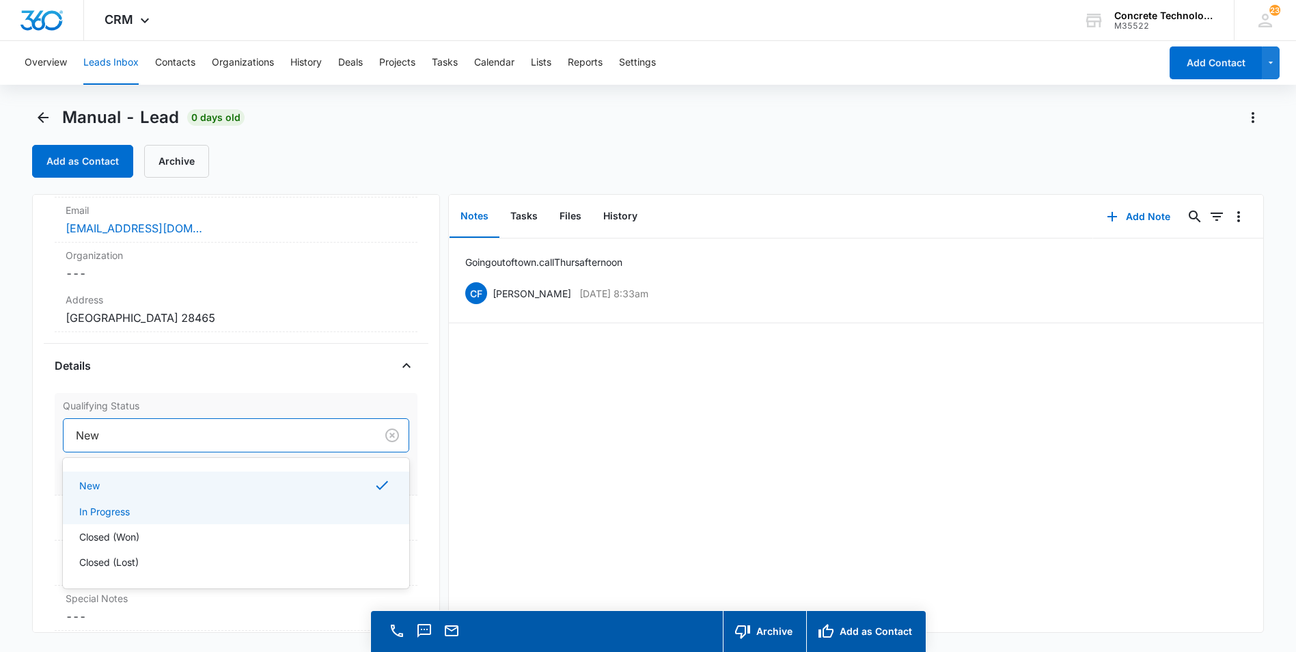
click at [121, 511] on p "In Progress" at bounding box center [104, 511] width 51 height 14
